Goal: Obtain resource: Obtain resource

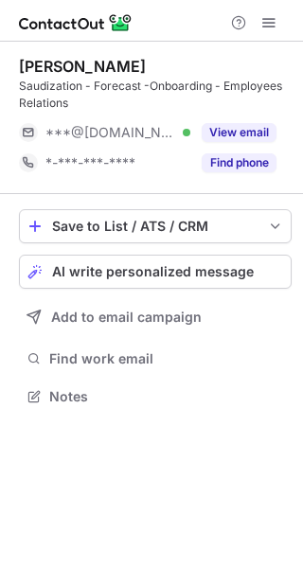
scroll to position [383, 303]
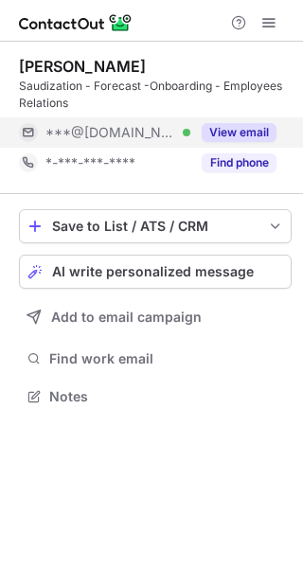
click at [250, 132] on button "View email" at bounding box center [239, 132] width 75 height 19
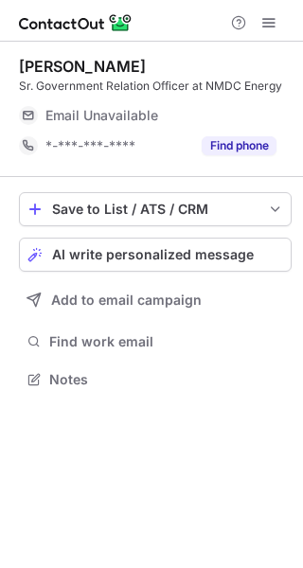
scroll to position [9, 9]
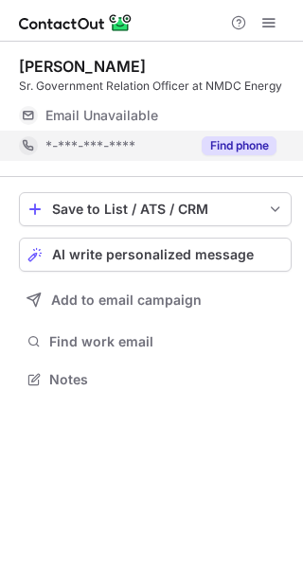
click at [262, 138] on button "Find phone" at bounding box center [239, 145] width 75 height 19
